Goal: Information Seeking & Learning: Learn about a topic

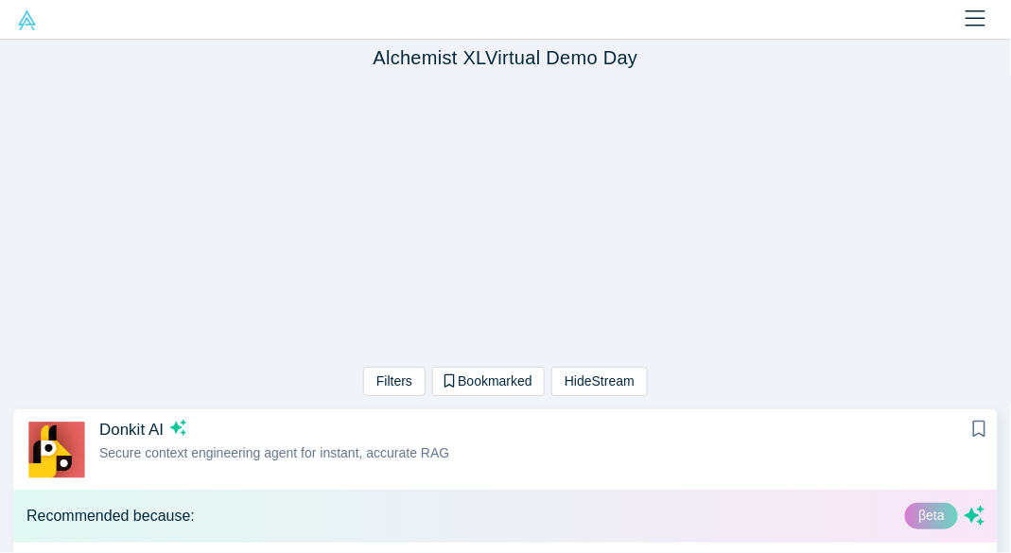
click at [224, 266] on div "Filters AI Artificial Intelligence AI (Artificial Intelligence) B2B SaaS Data A…" at bounding box center [505, 239] width 1011 height 327
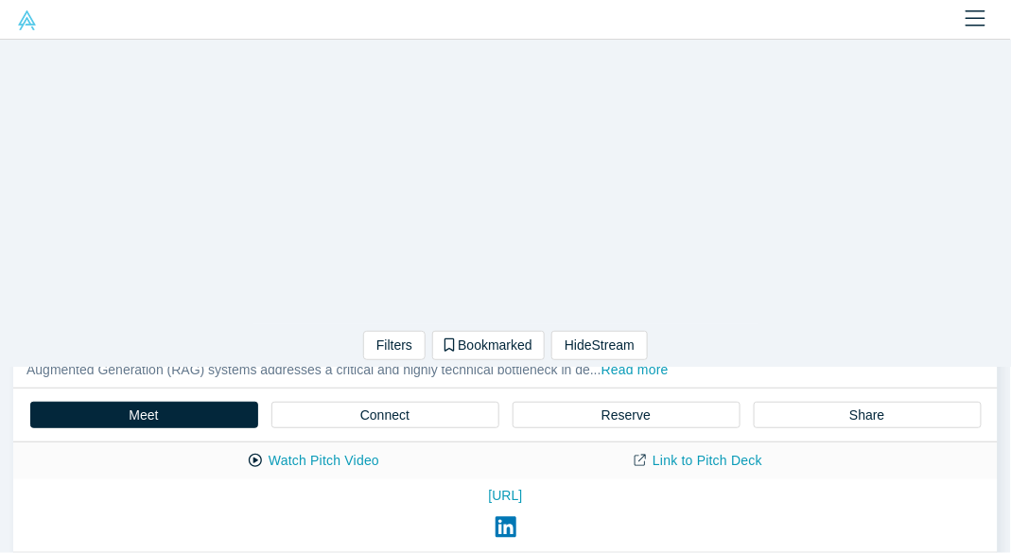
scroll to position [69, 0]
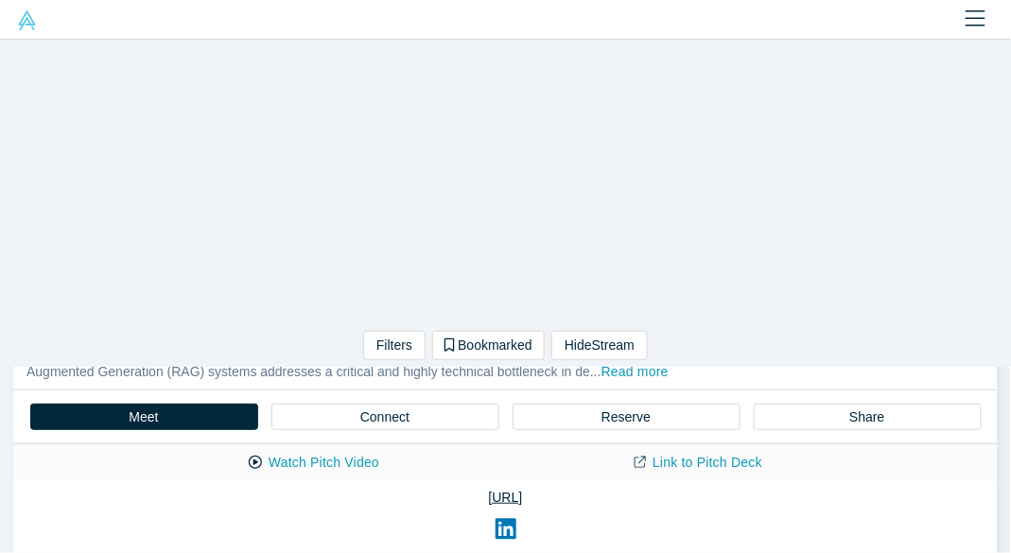
click at [539, 500] on link "[URL]" at bounding box center [505, 498] width 958 height 20
click at [367, 455] on button "Watch Pitch Video" at bounding box center [314, 463] width 170 height 33
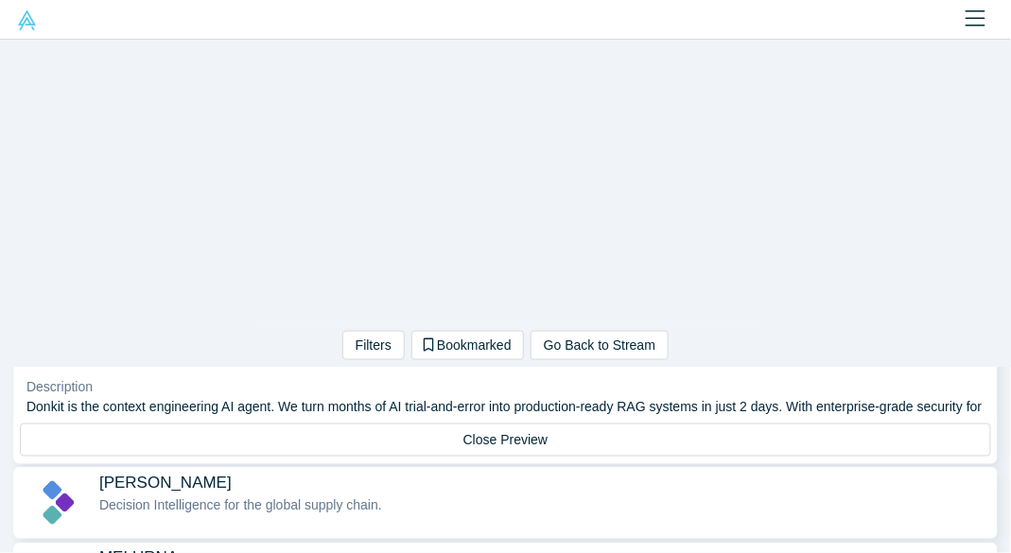
scroll to position [502, 0]
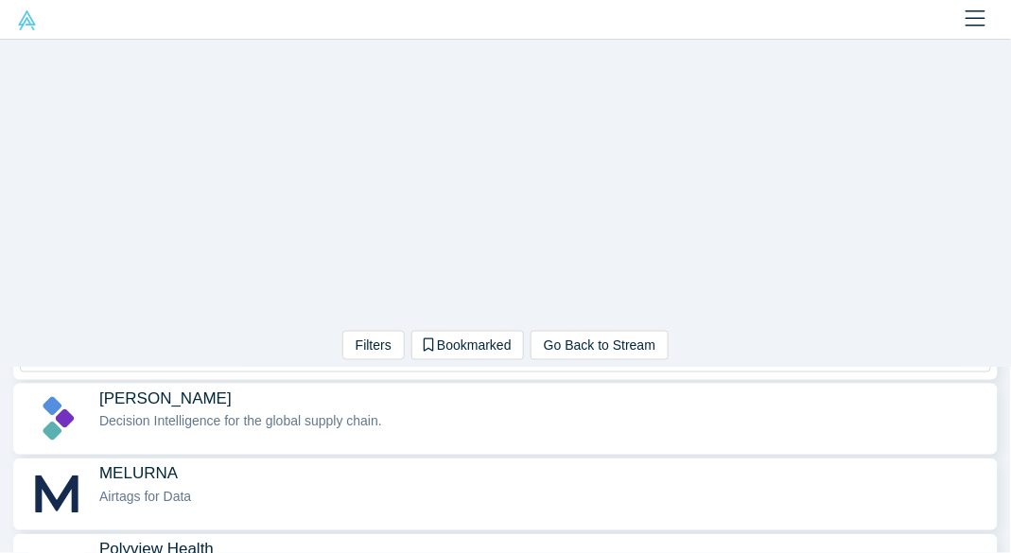
click at [320, 428] on span "Decision Intelligence for the global supply chain." at bounding box center [240, 421] width 283 height 15
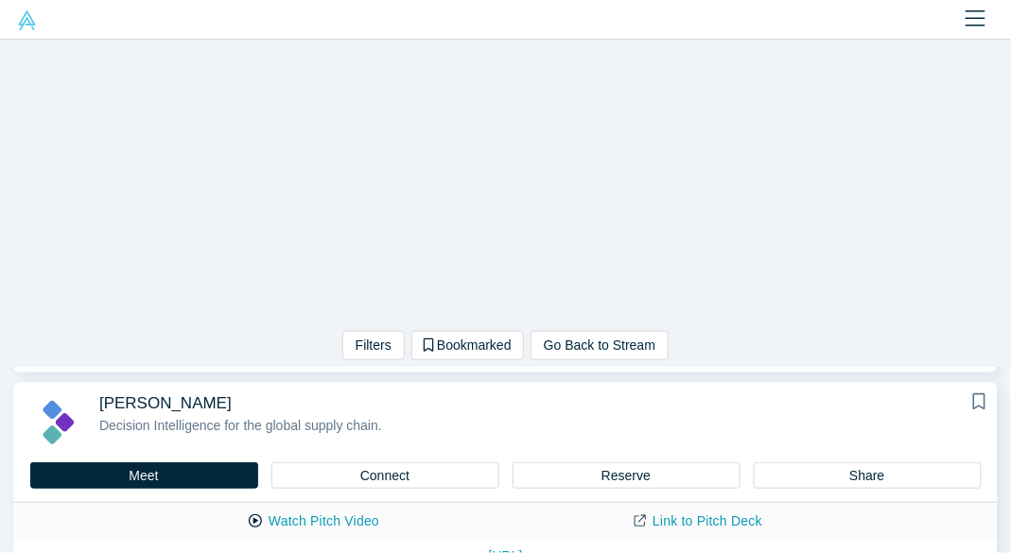
scroll to position [106, 0]
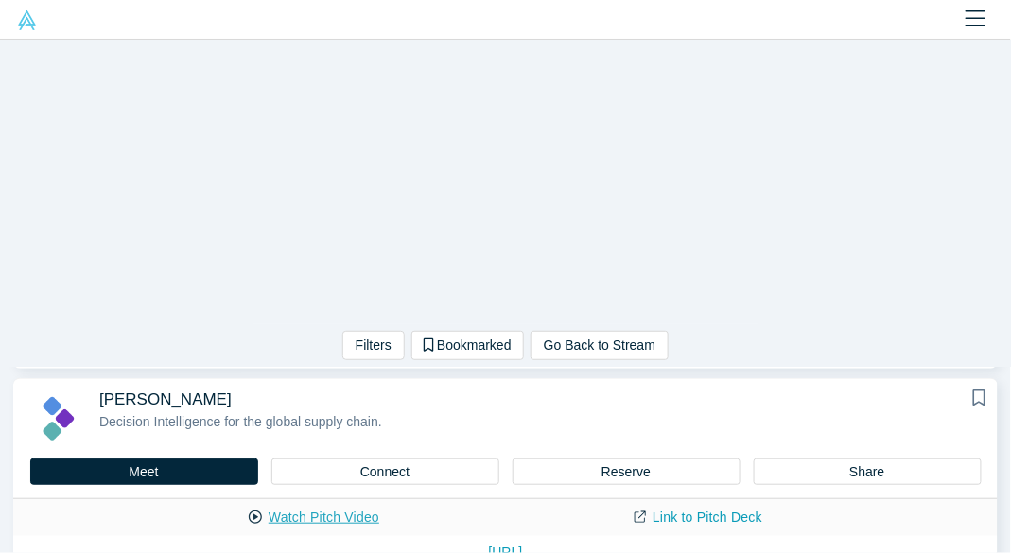
click at [353, 514] on button "Watch Pitch Video" at bounding box center [314, 517] width 170 height 33
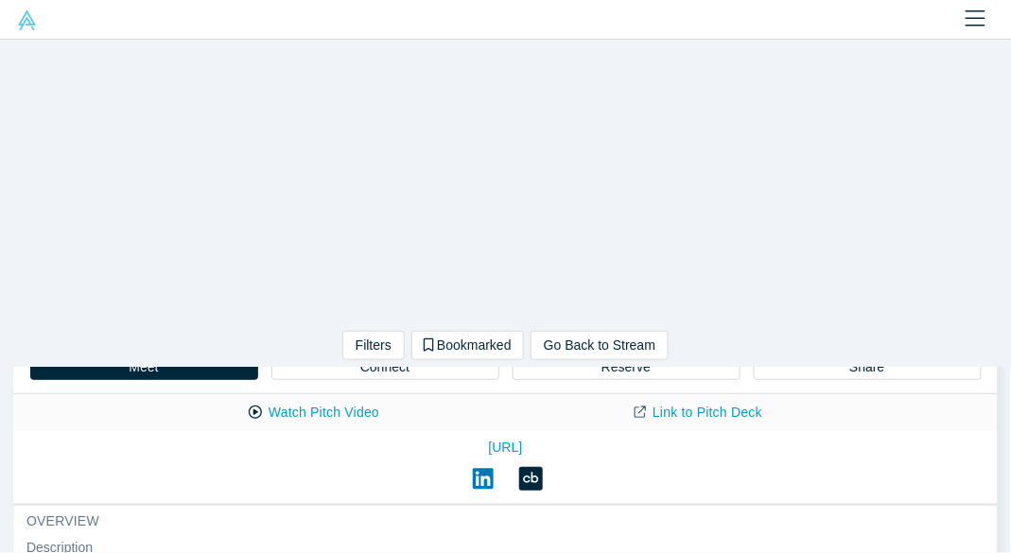
scroll to position [223, 0]
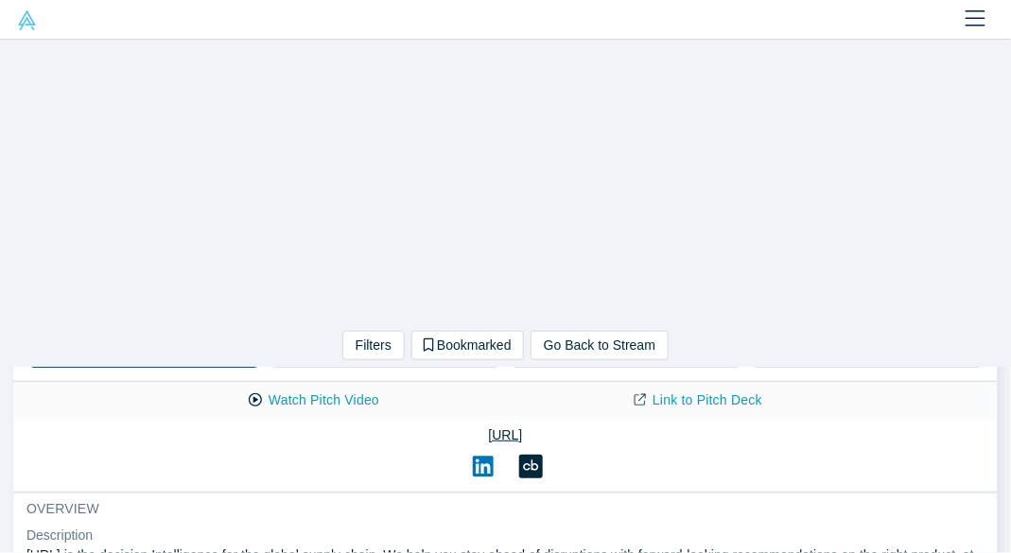
click at [453, 428] on link "[URL]" at bounding box center [505, 436] width 958 height 20
click at [476, 468] on icon at bounding box center [483, 467] width 21 height 24
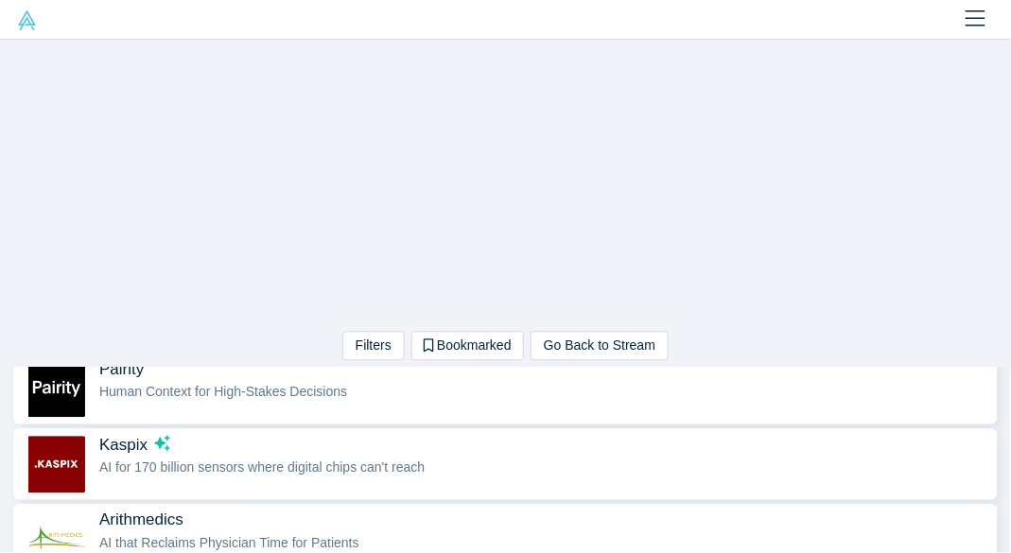
scroll to position [977, 0]
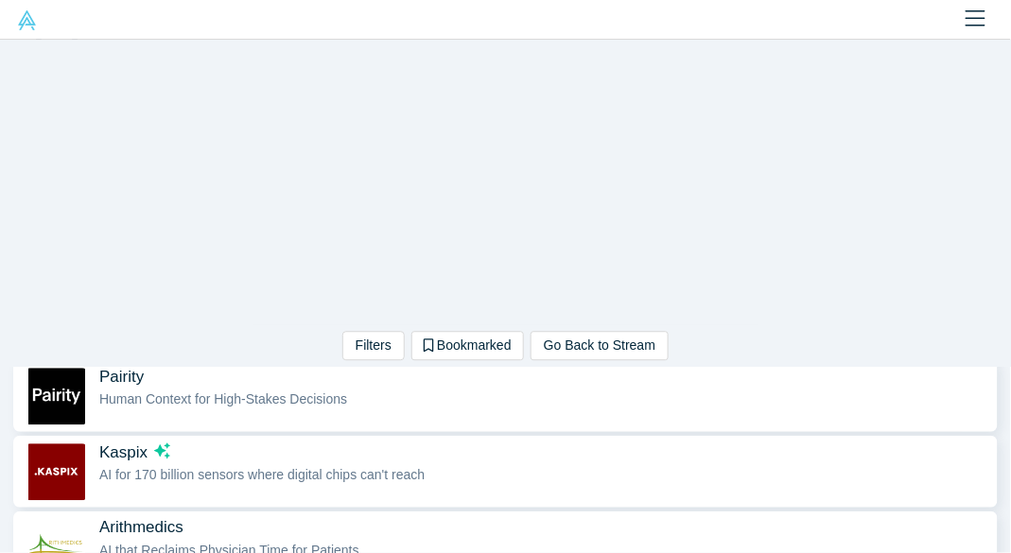
click at [315, 403] on span "Human Context for High-Stakes Decisions" at bounding box center [223, 399] width 248 height 15
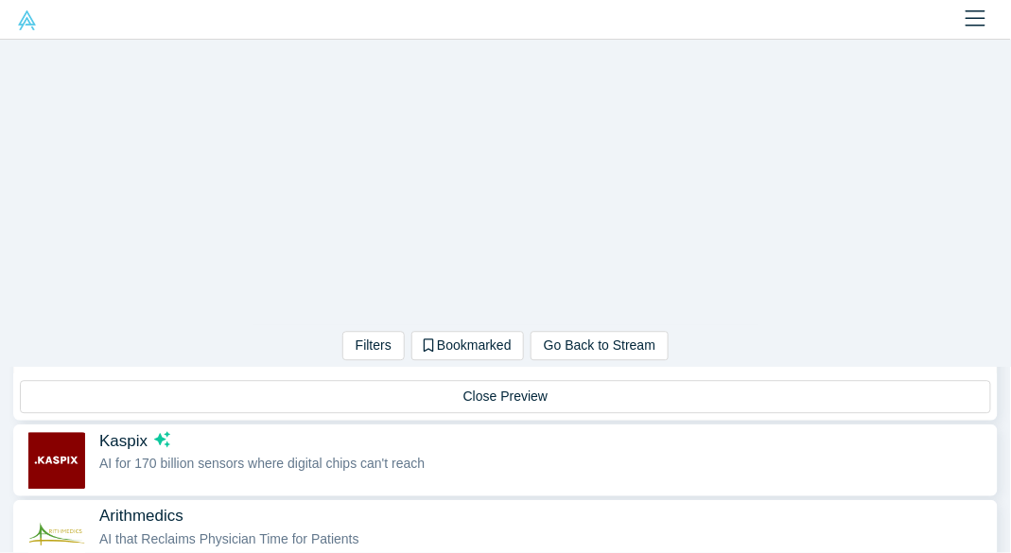
scroll to position [991, 0]
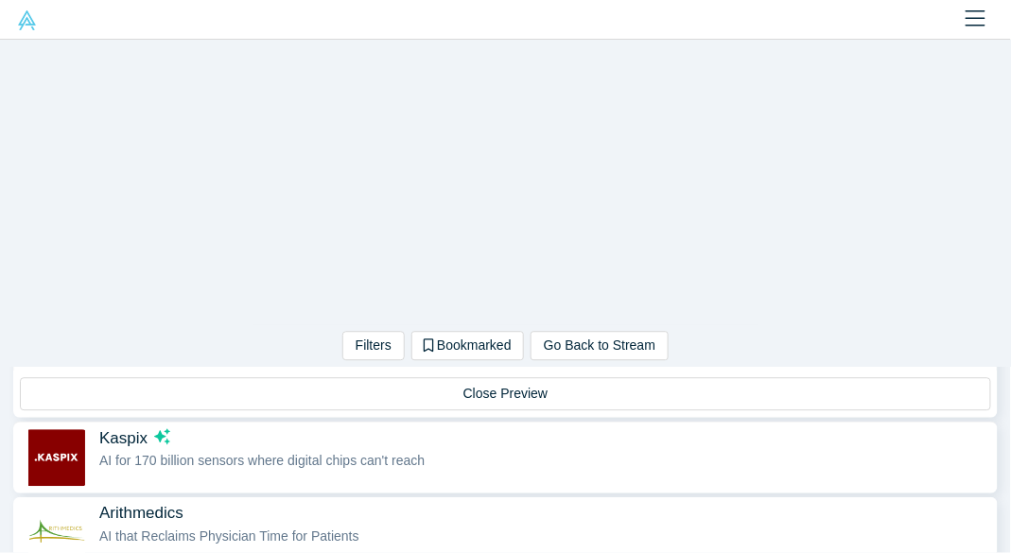
click at [286, 463] on span "AI for 170 billion sensors where digital chips can't reach" at bounding box center [261, 460] width 325 height 15
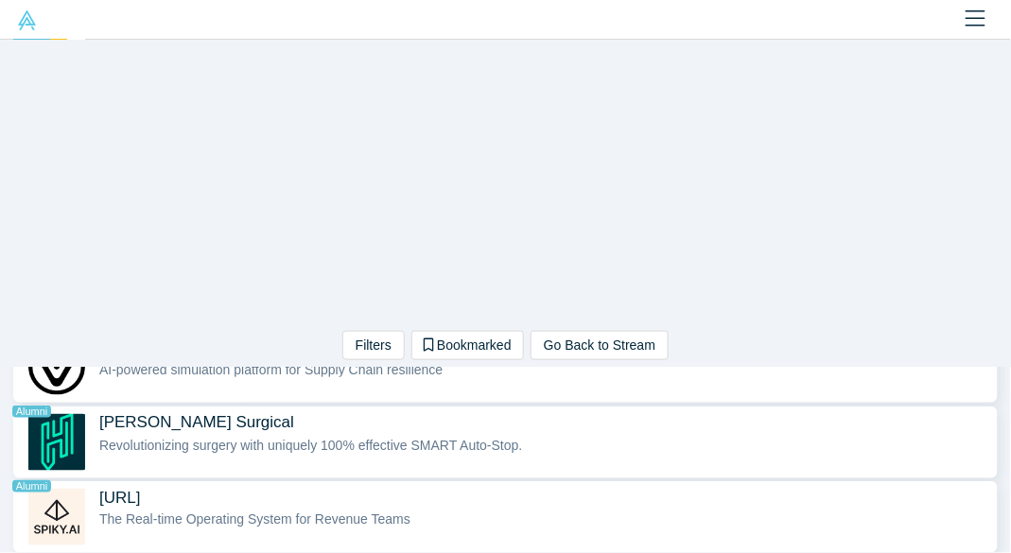
scroll to position [2067, 0]
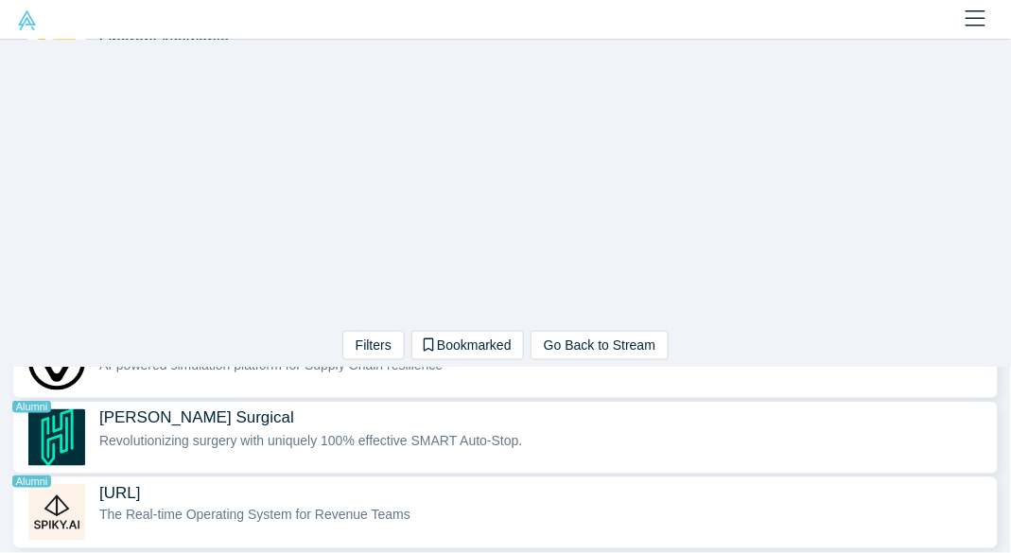
click at [230, 509] on span "The Real-time Operating System for Revenue Teams" at bounding box center [254, 515] width 311 height 15
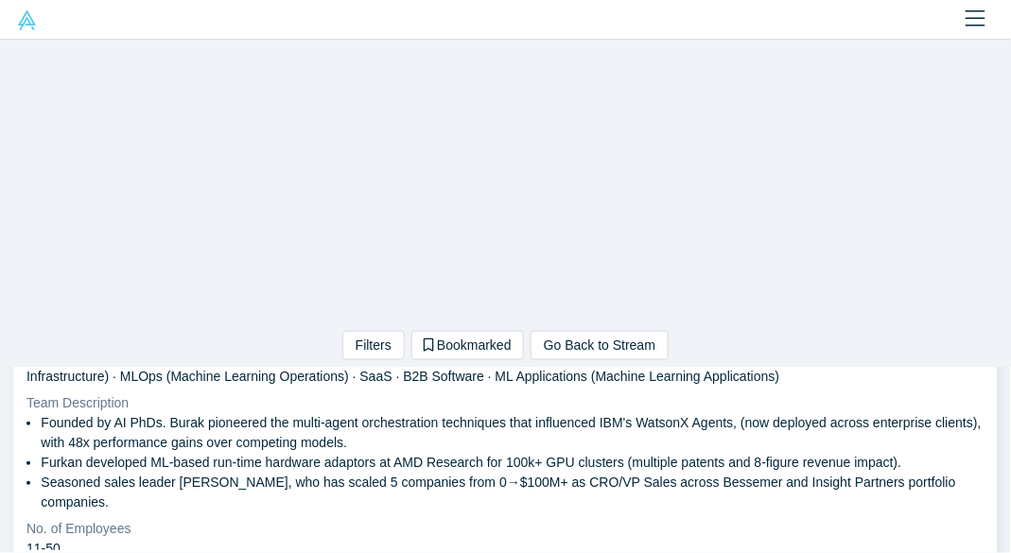
scroll to position [247, 0]
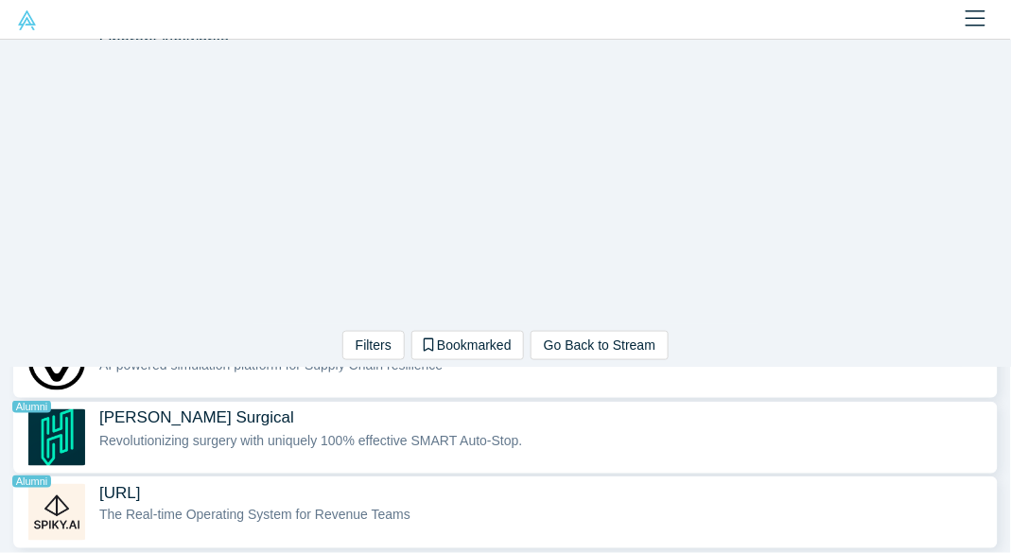
scroll to position [2042, 0]
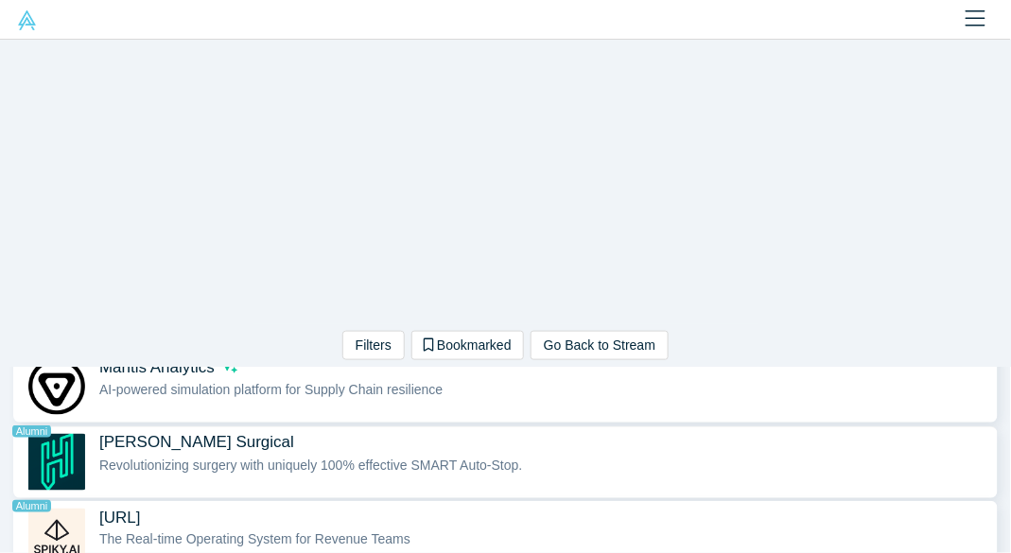
click at [236, 439] on span "[PERSON_NAME] Surgical Alumni" at bounding box center [543, 442] width 889 height 20
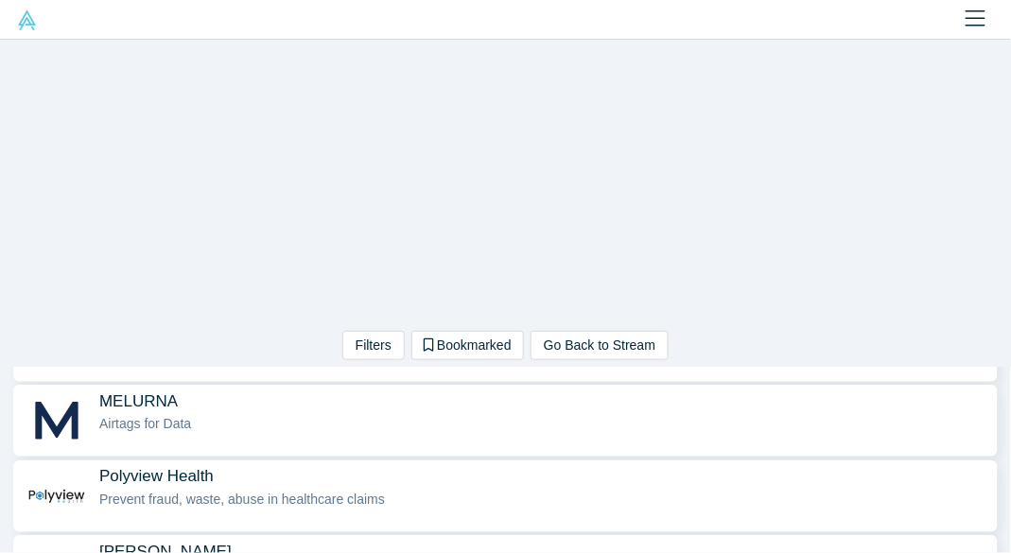
scroll to position [0, 0]
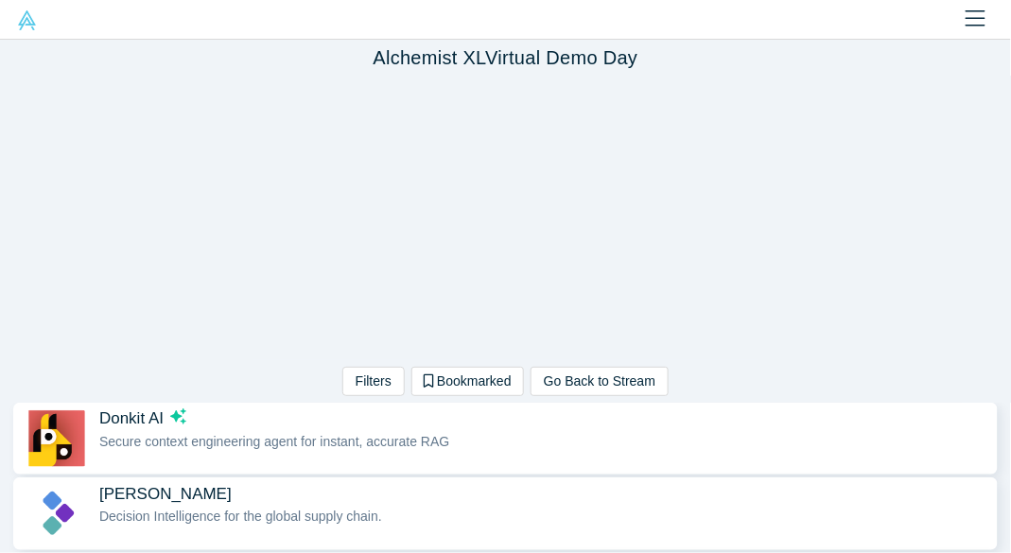
click at [972, 15] on icon "Close" at bounding box center [976, 19] width 20 height 23
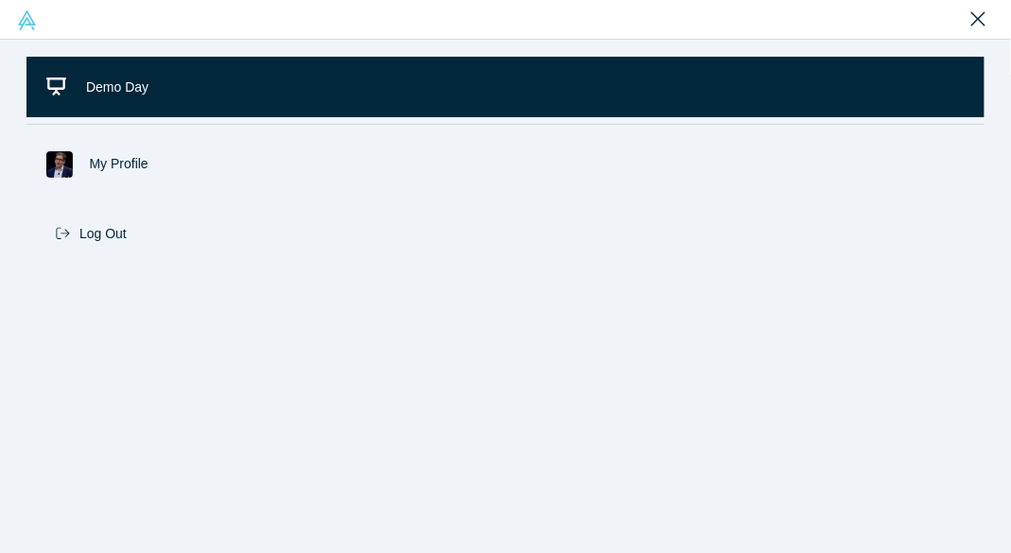
click at [114, 84] on span "Demo Day" at bounding box center [117, 86] width 62 height 15
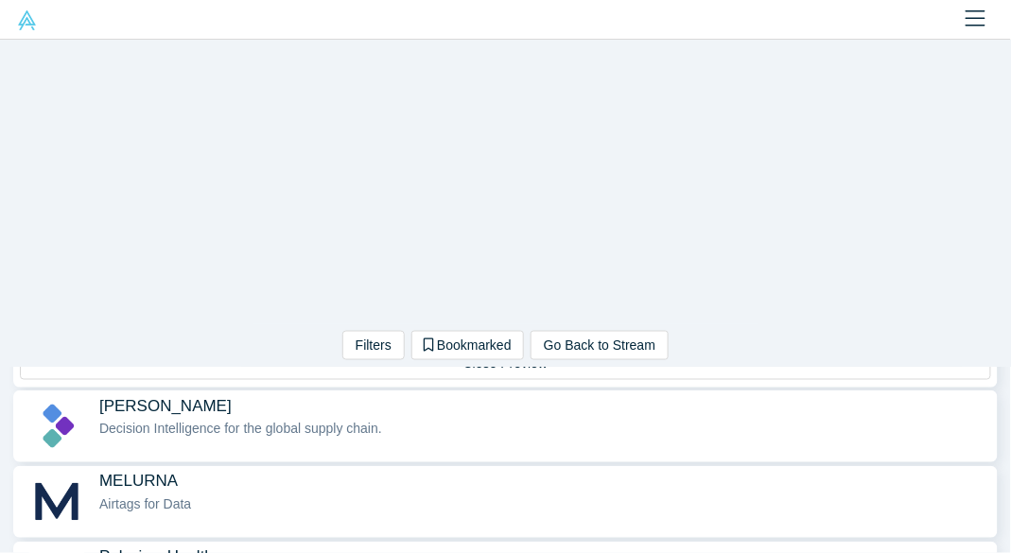
scroll to position [498, 0]
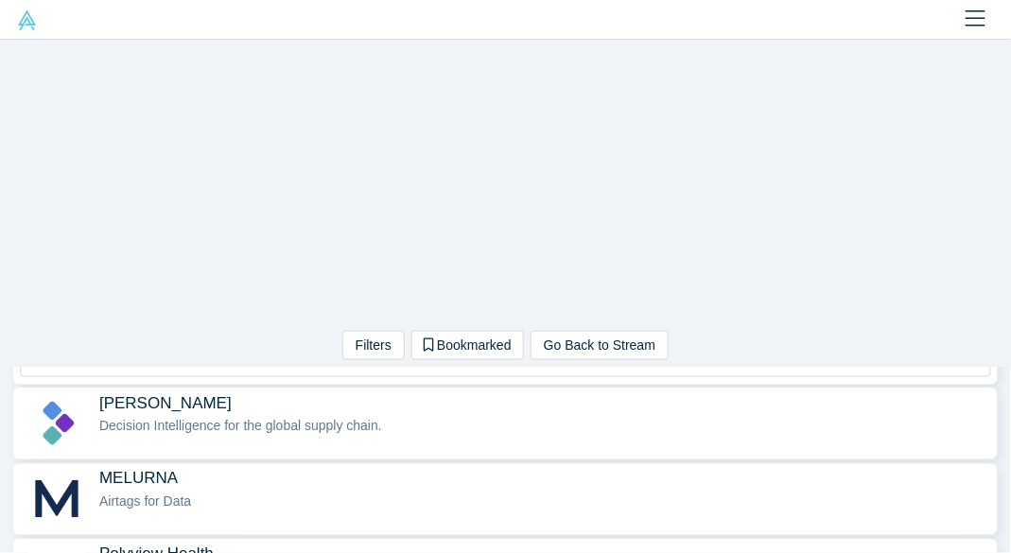
click at [279, 497] on div "Airtags for Data" at bounding box center [543, 503] width 889 height 20
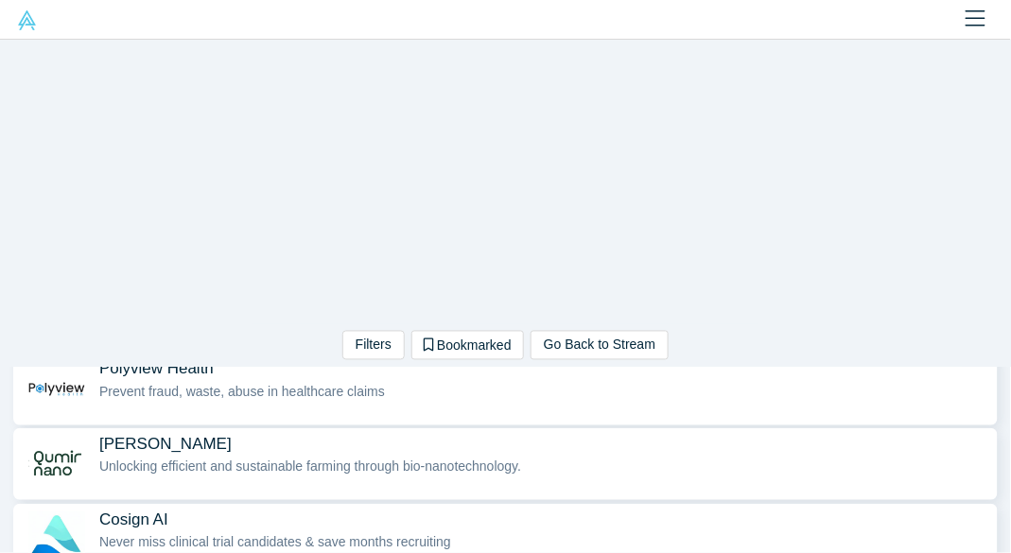
scroll to position [686, 0]
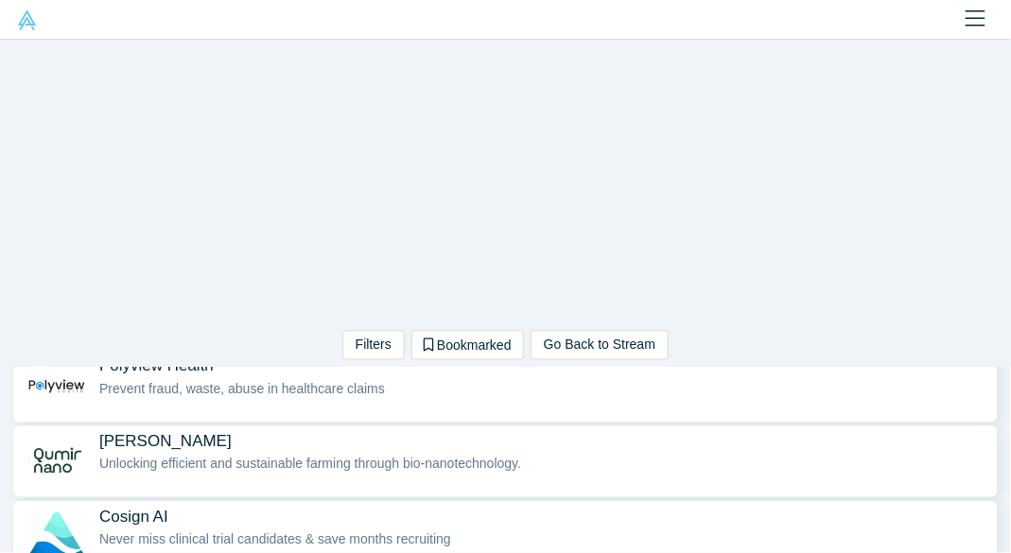
click at [285, 455] on div "Unlocking efficient and sustainable farming through bio-nanotechnology." at bounding box center [543, 465] width 889 height 20
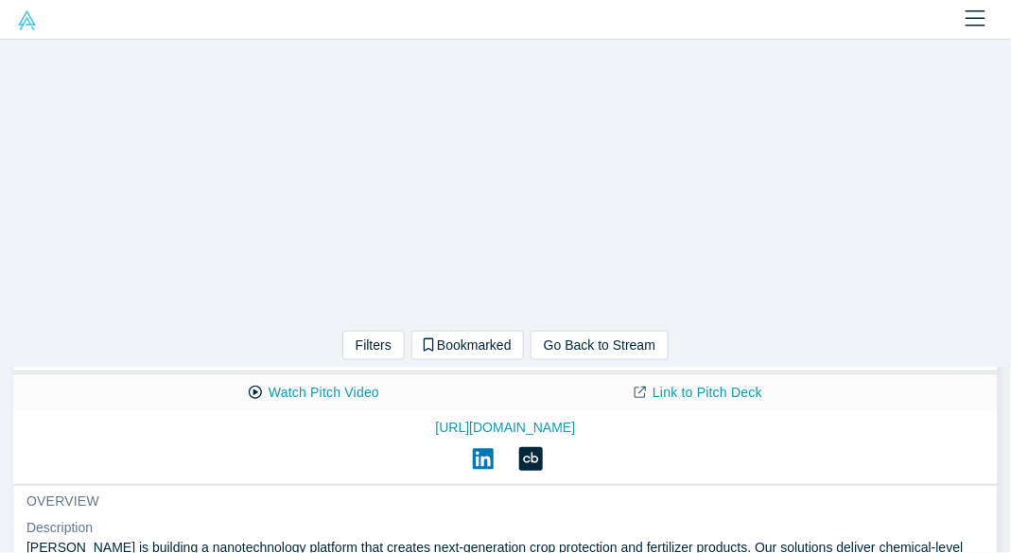
scroll to position [42, 0]
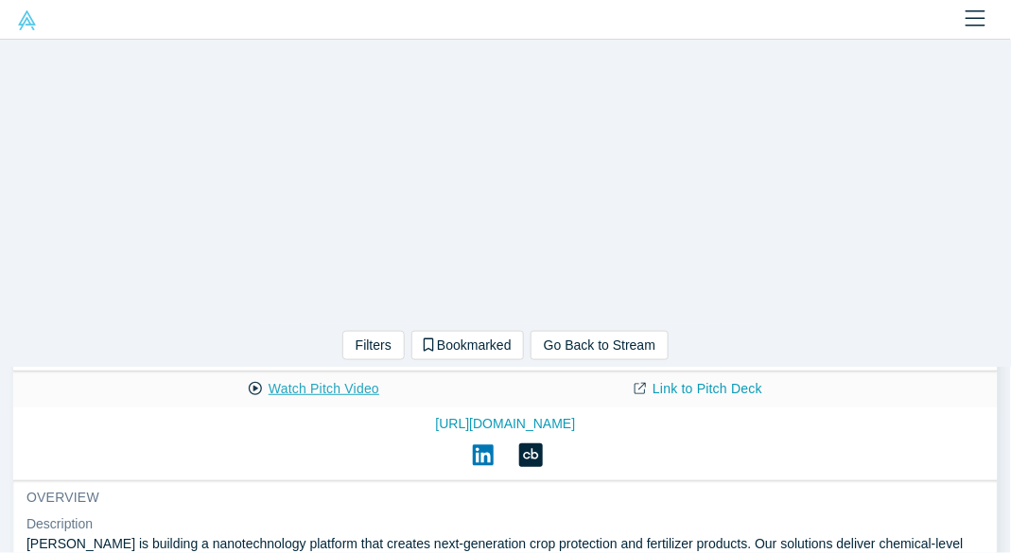
click at [325, 389] on button "Watch Pitch Video" at bounding box center [314, 389] width 170 height 33
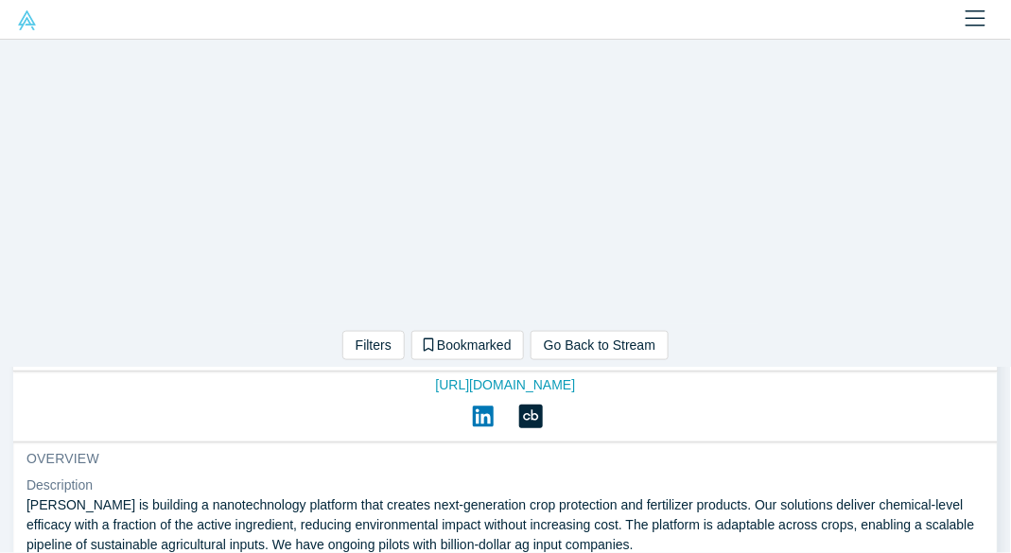
scroll to position [102, 0]
